Goal: Task Accomplishment & Management: Manage account settings

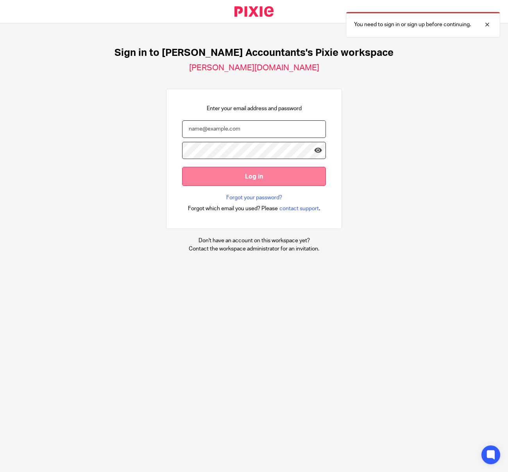
type input "[EMAIL_ADDRESS][PERSON_NAME][DOMAIN_NAME]"
click at [281, 176] on input "Log in" at bounding box center [254, 176] width 144 height 19
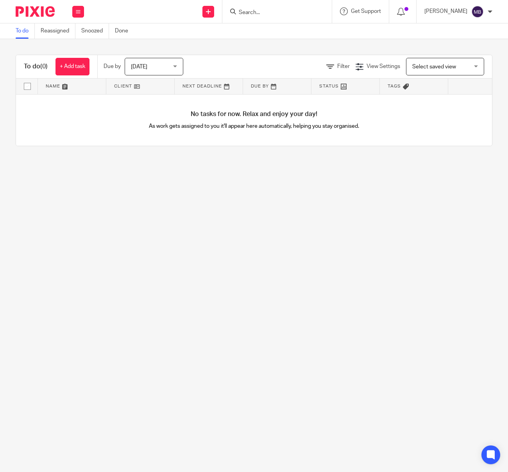
click at [174, 69] on div "[DATE] [DATE]" at bounding box center [154, 67] width 59 height 18
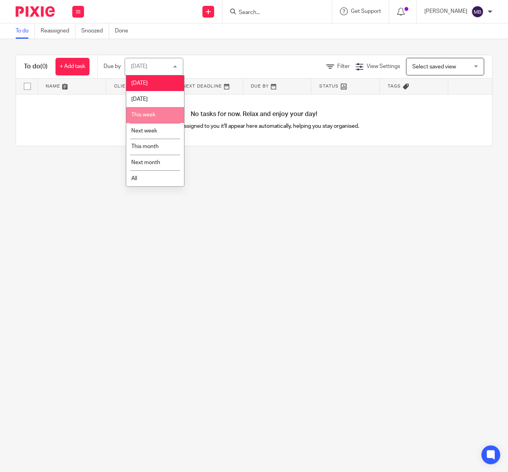
click at [165, 113] on li "This week" at bounding box center [155, 115] width 58 height 16
